Goal: Navigation & Orientation: Go to known website

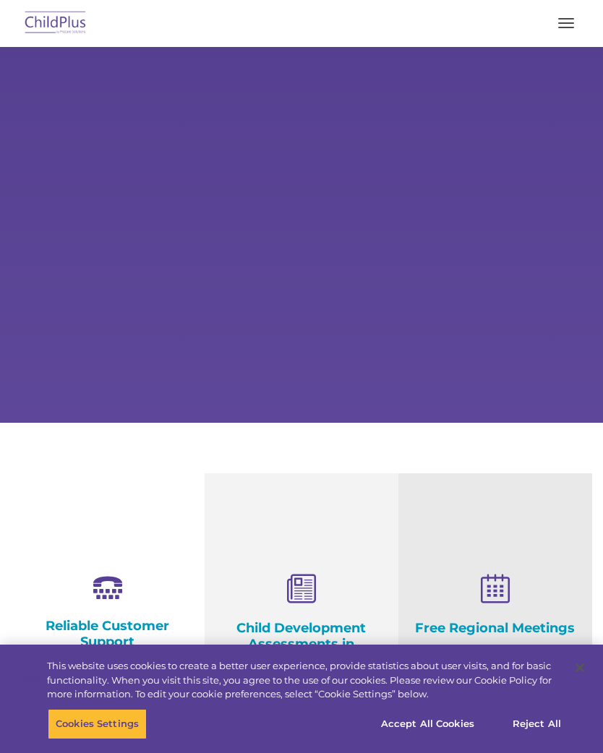
select select "MEDIUM"
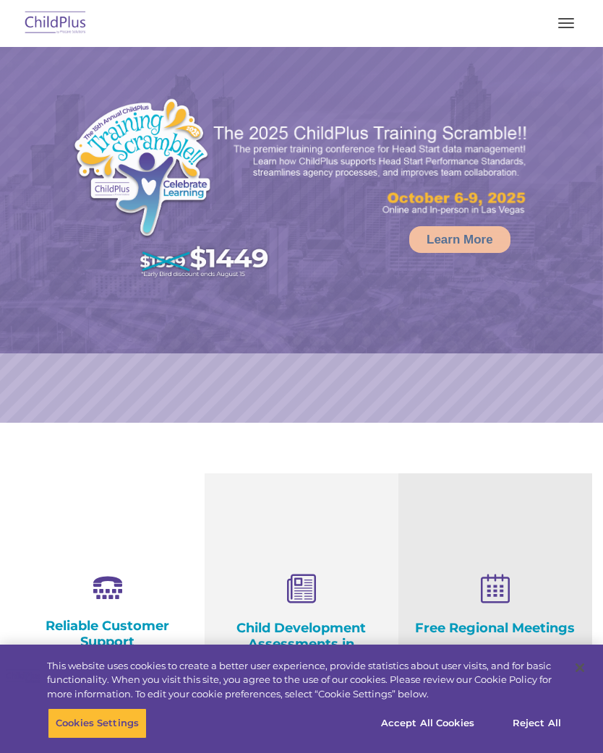
select select "MEDIUM"
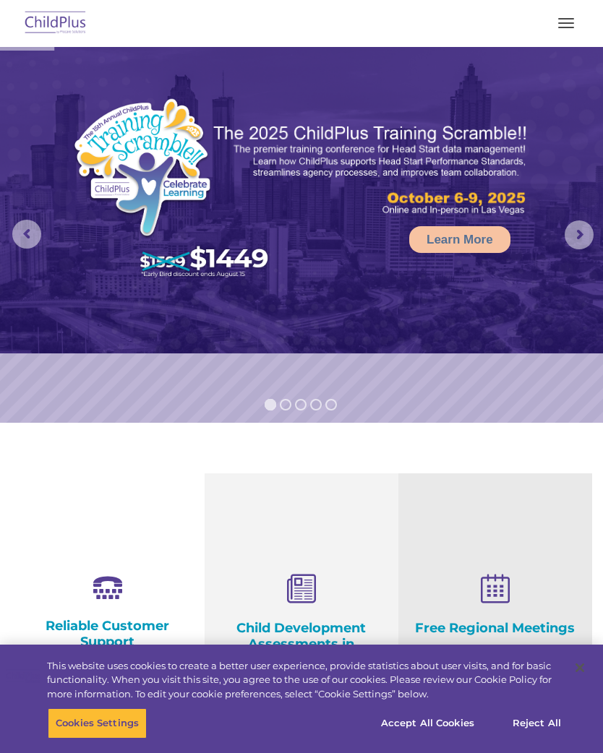
click at [560, 22] on button "button" at bounding box center [566, 23] width 30 height 23
